Goal: Task Accomplishment & Management: Manage account settings

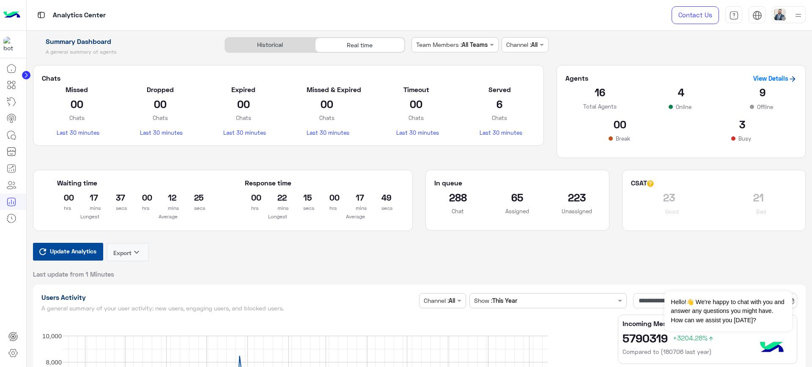
click at [76, 251] on span "Update Analytics" at bounding box center [73, 251] width 51 height 11
click at [518, 194] on h2 "65" at bounding box center [517, 198] width 47 height 14
click at [564, 194] on h2 "224" at bounding box center [576, 198] width 47 height 14
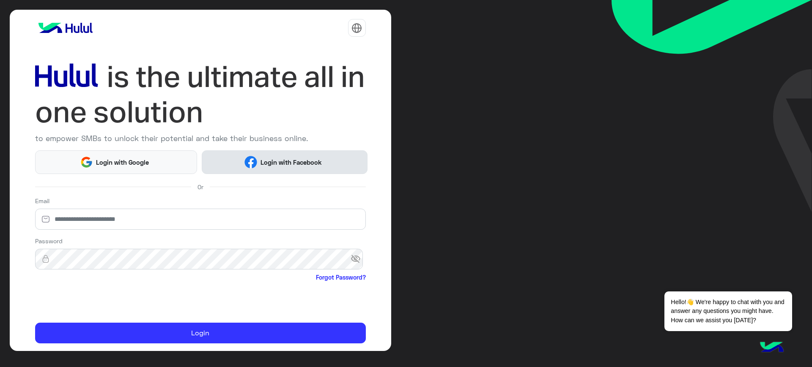
click at [282, 158] on span "Login with Facebook" at bounding box center [291, 163] width 68 height 10
